Goal: Task Accomplishment & Management: Manage account settings

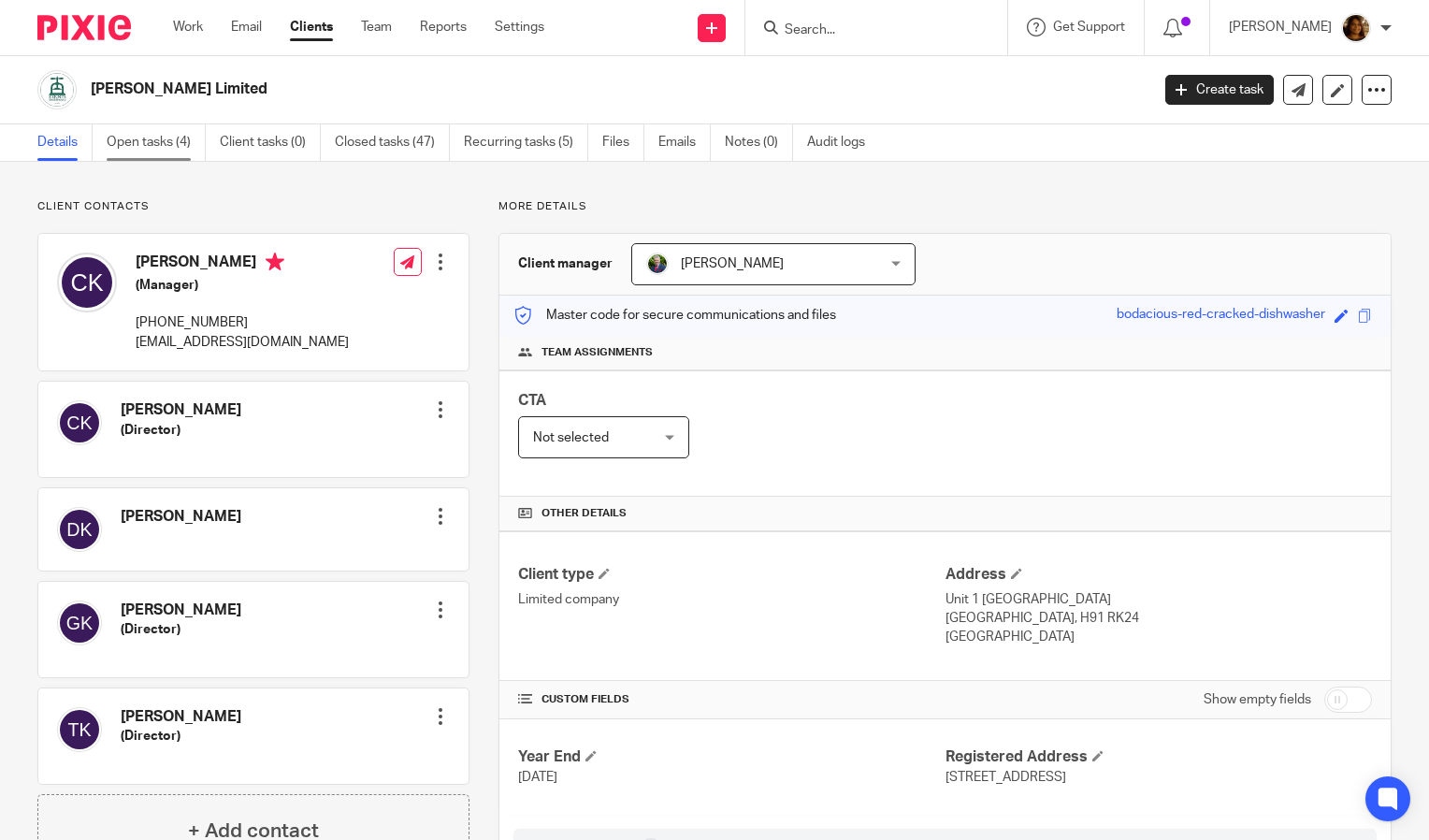
click at [153, 155] on link "Open tasks (4)" at bounding box center [156, 142] width 100 height 36
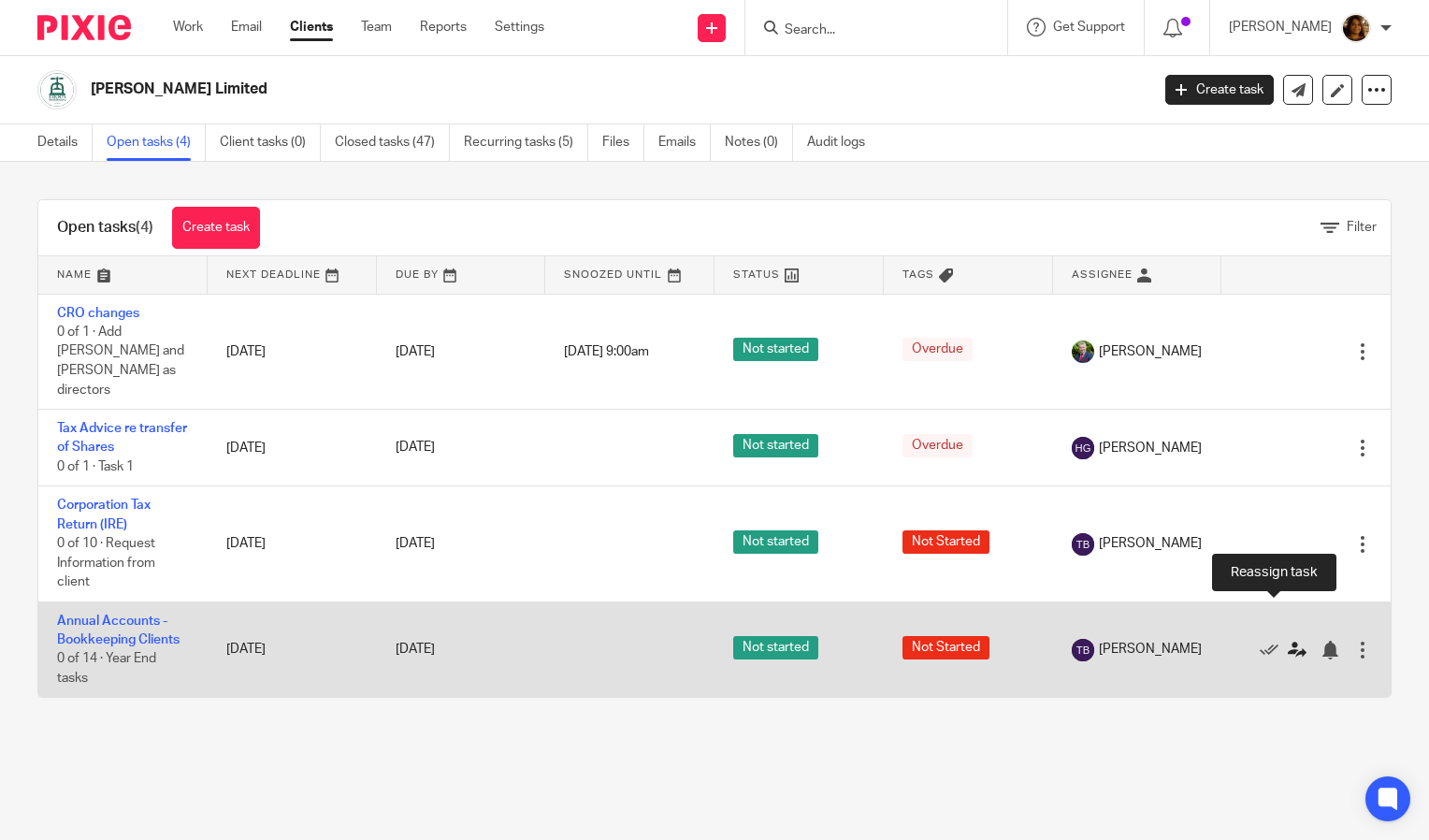
click at [1288, 641] on icon at bounding box center [1297, 650] width 19 height 19
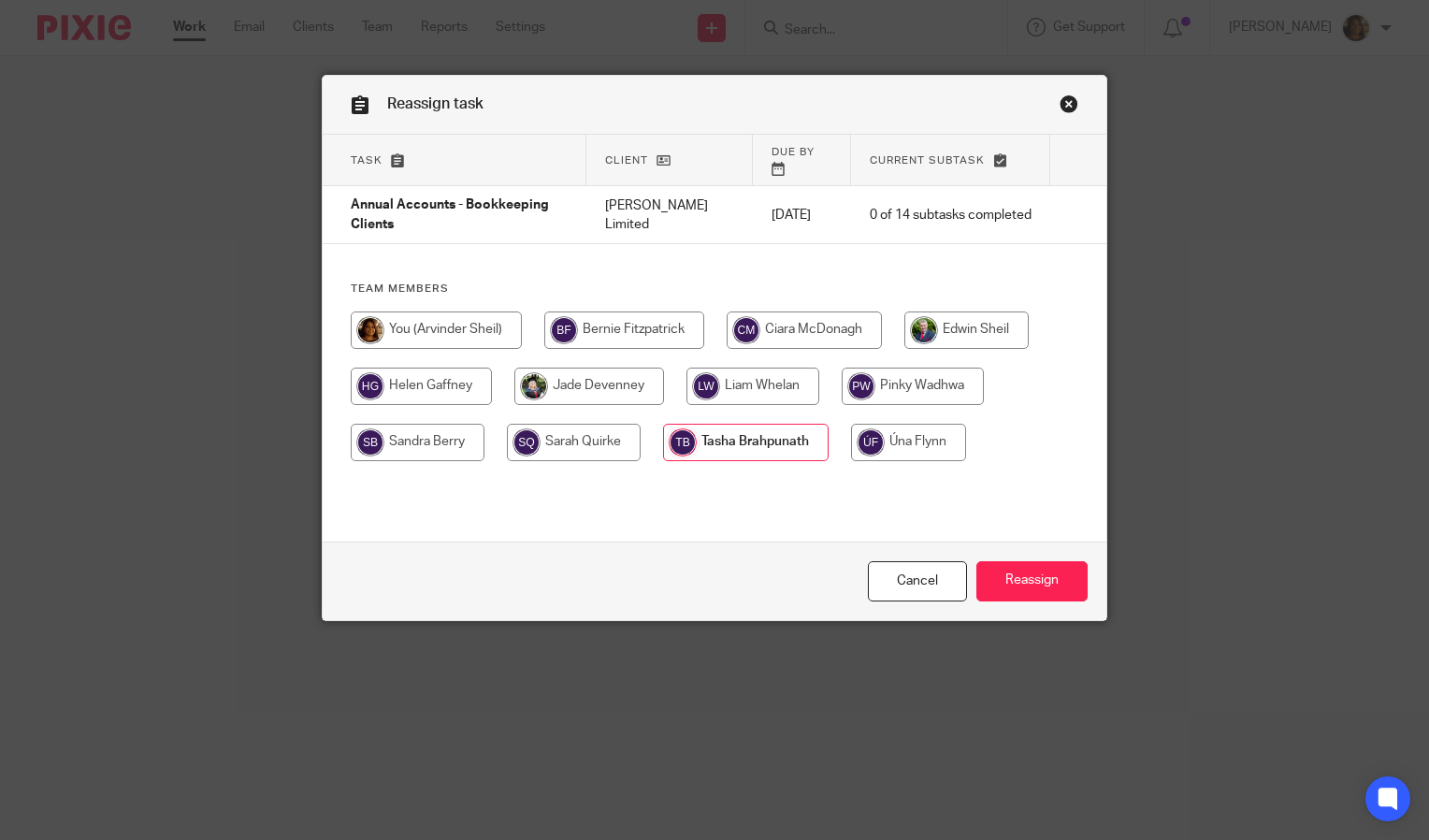
click at [587, 424] on input "radio" at bounding box center [573, 442] width 134 height 37
radio input "true"
click at [1041, 565] on input "Reassign" at bounding box center [1032, 581] width 111 height 40
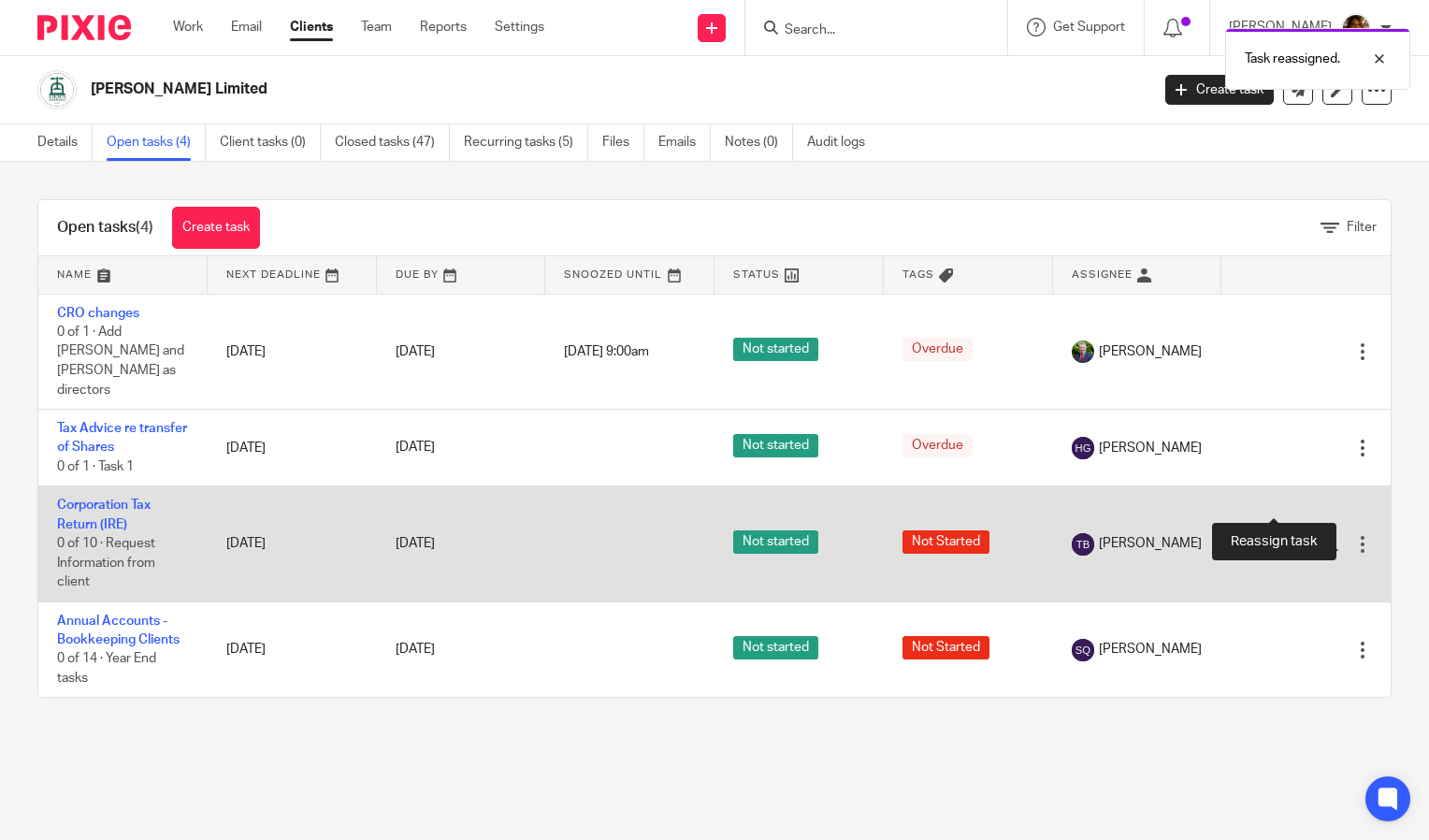
click at [1288, 535] on icon at bounding box center [1297, 544] width 19 height 19
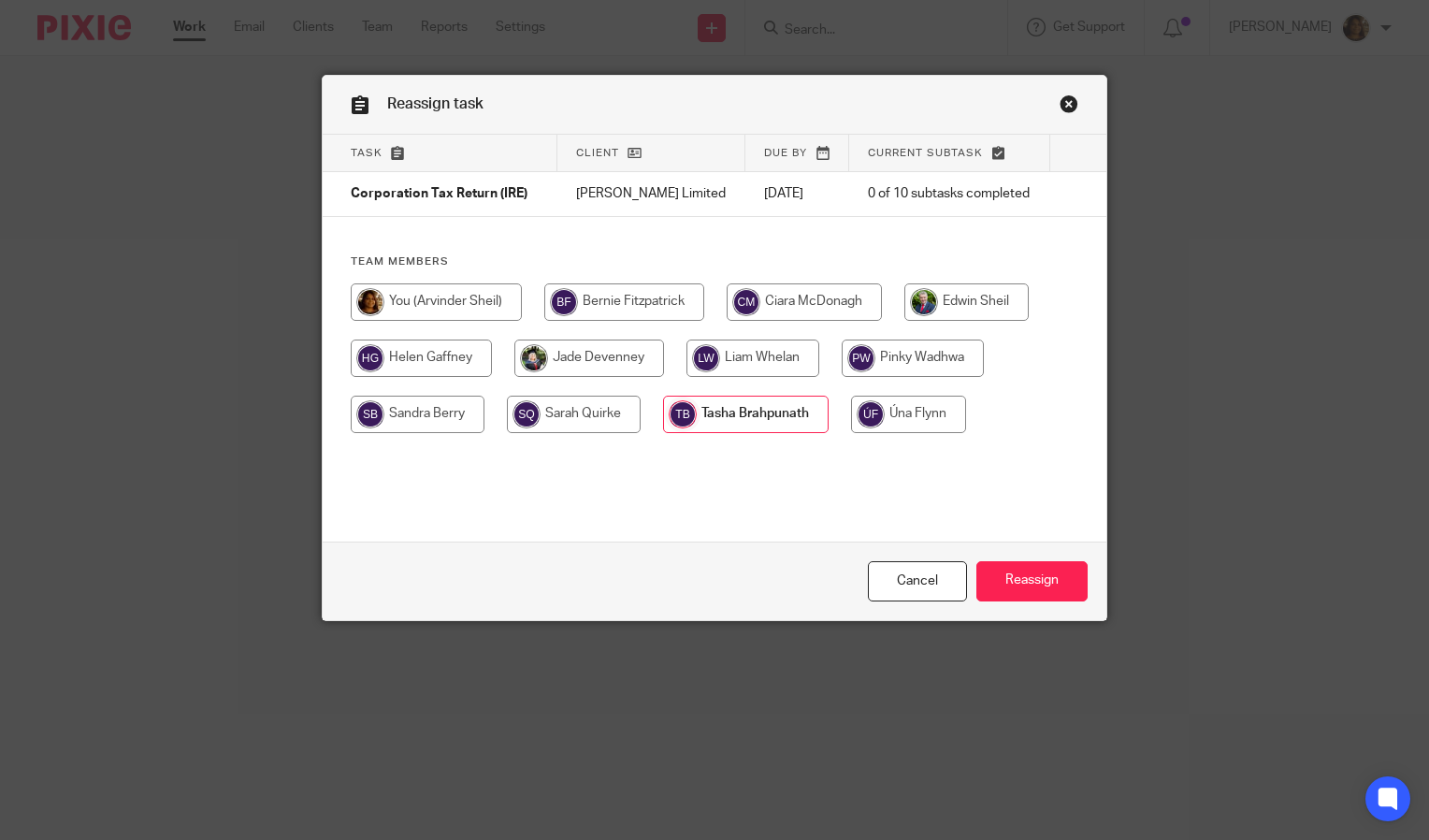
click at [533, 417] on input "radio" at bounding box center [573, 413] width 134 height 37
radio input "true"
click at [990, 561] on input "Reassign" at bounding box center [1032, 581] width 111 height 40
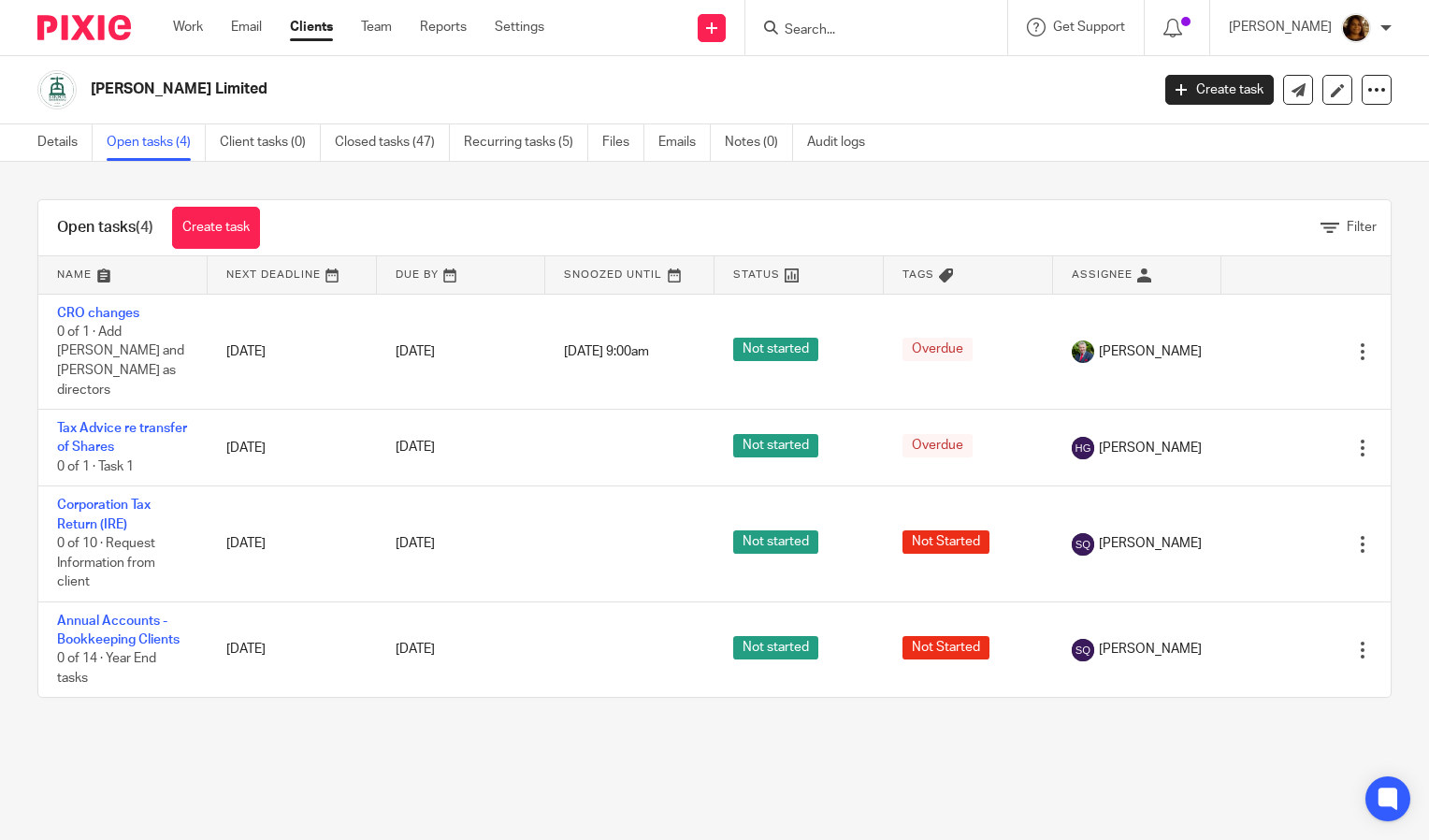
click at [843, 30] on input "Search" at bounding box center [867, 31] width 169 height 17
click at [858, 27] on input "Search" at bounding box center [867, 31] width 169 height 17
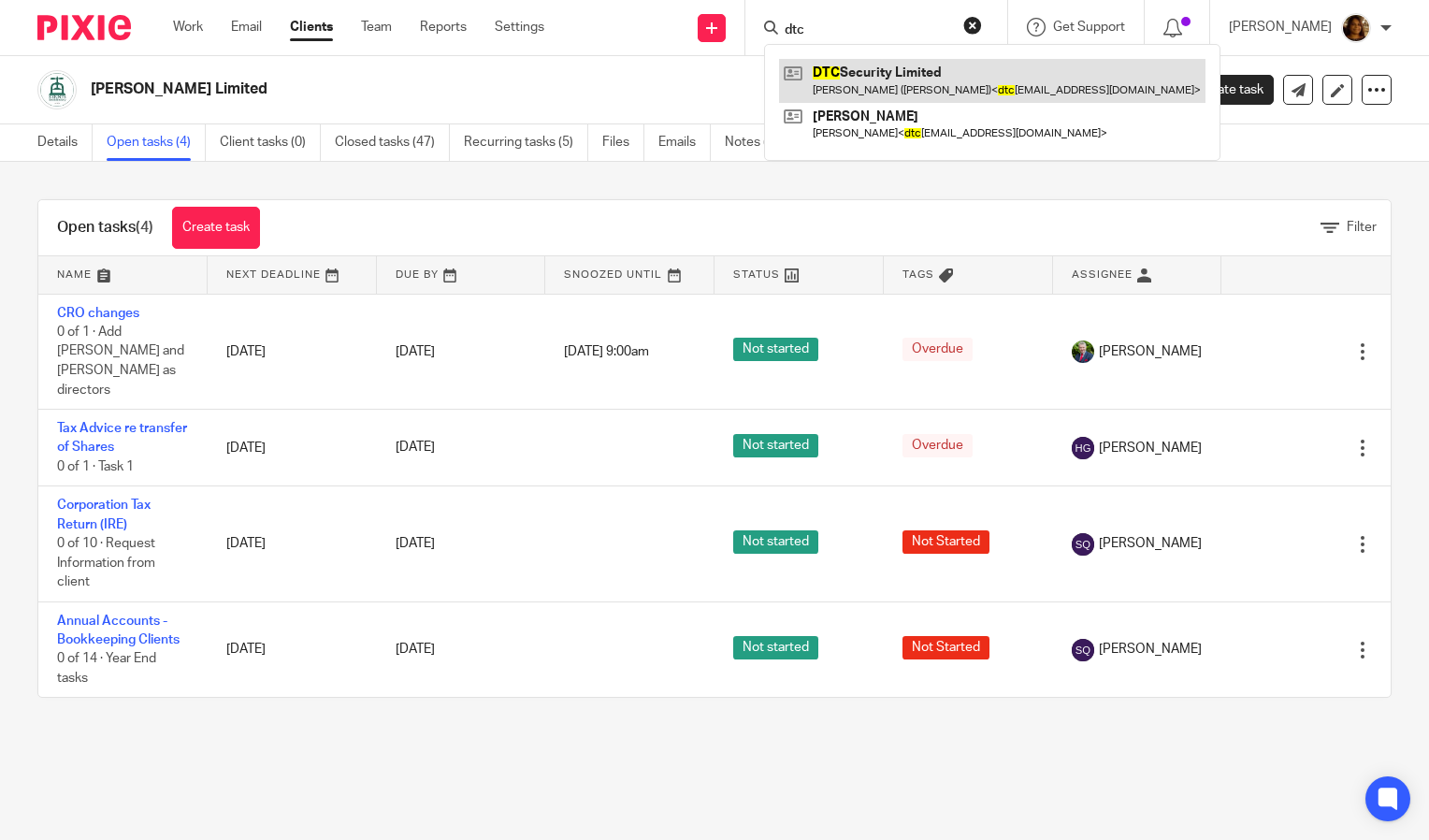
type input "dtc"
click at [856, 59] on link at bounding box center [992, 80] width 427 height 43
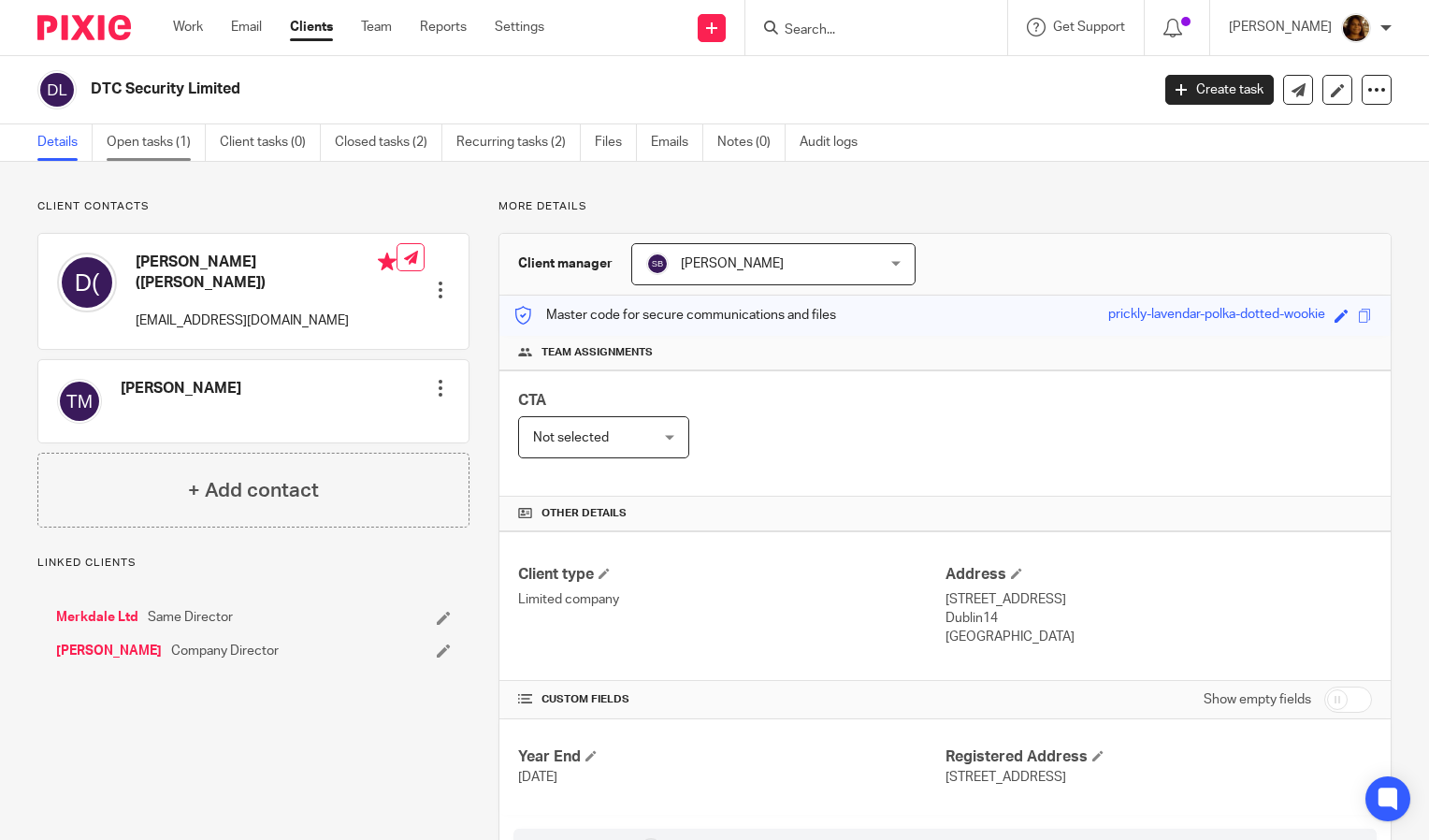
click at [161, 141] on link "Open tasks (1)" at bounding box center [156, 142] width 100 height 36
